Goal: Communication & Community: Ask a question

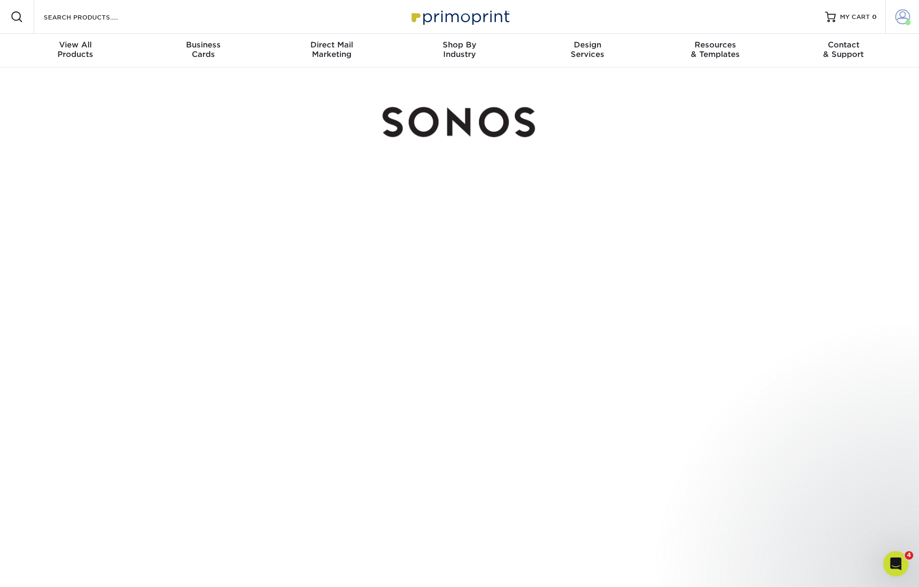
click at [896, 19] on span at bounding box center [902, 16] width 15 height 15
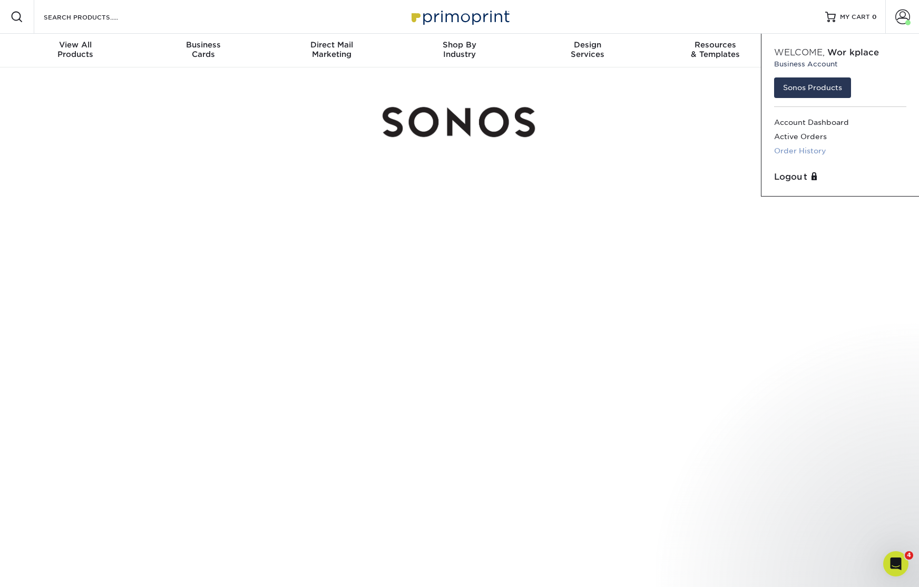
click at [789, 147] on link "Order History" at bounding box center [840, 151] width 132 height 14
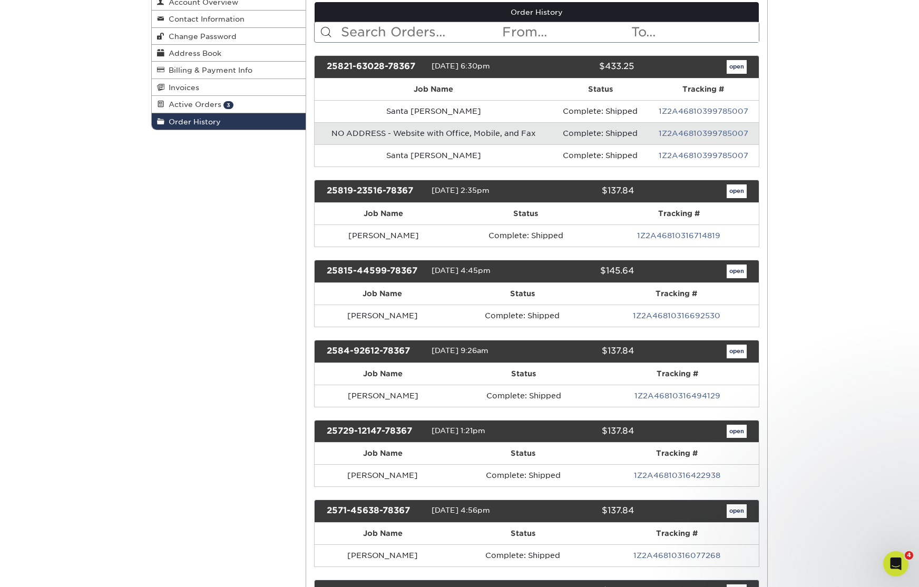
scroll to position [127, 0]
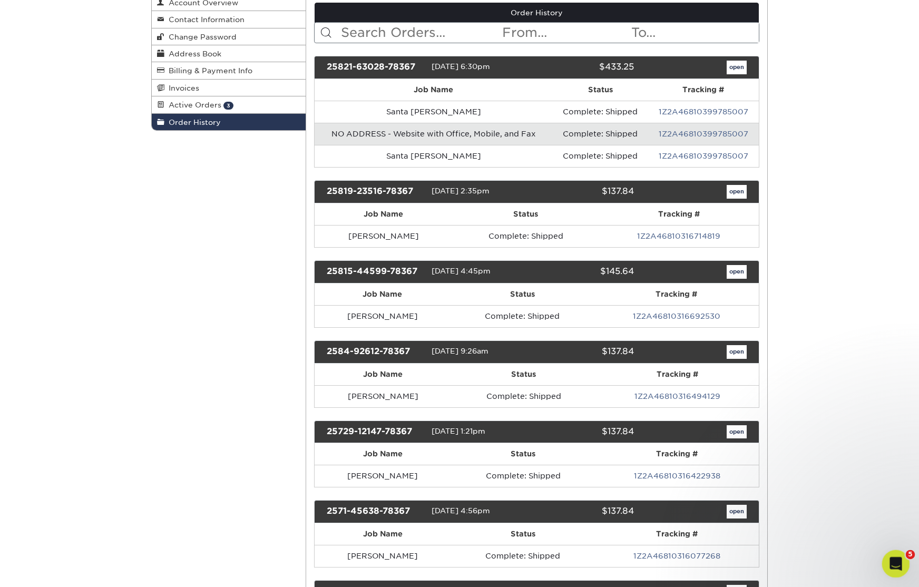
click at [900, 564] on icon "Open Intercom Messenger" at bounding box center [894, 562] width 17 height 17
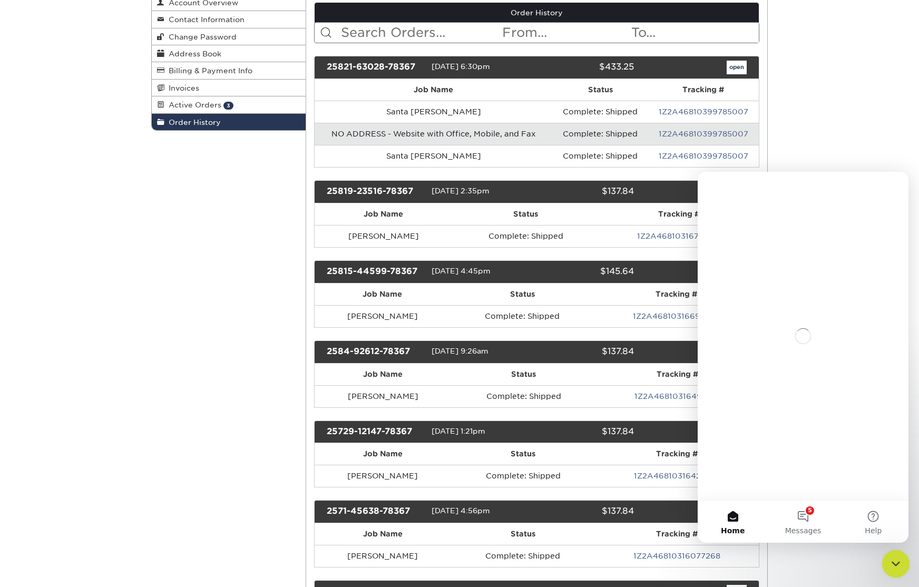
scroll to position [0, 0]
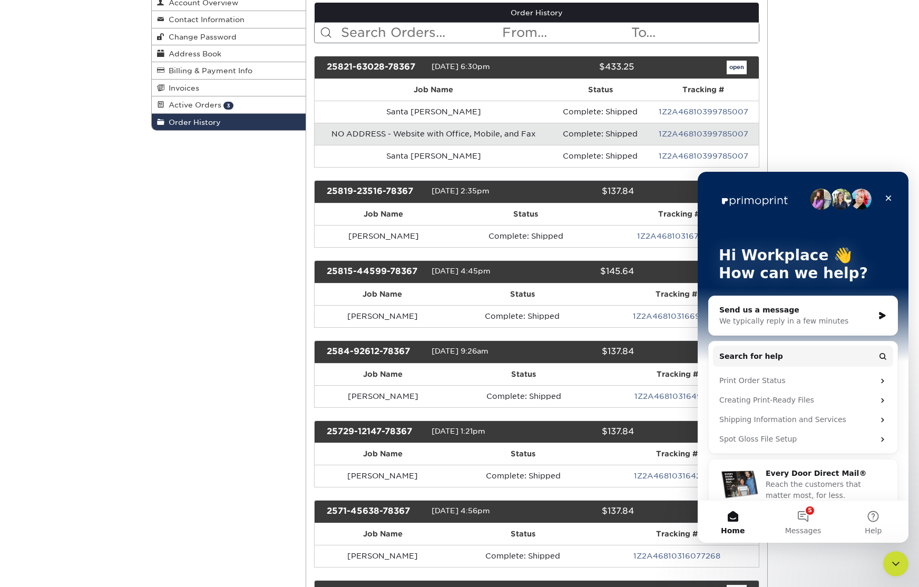
click at [808, 317] on div "We typically reply in a few minutes" at bounding box center [796, 321] width 154 height 11
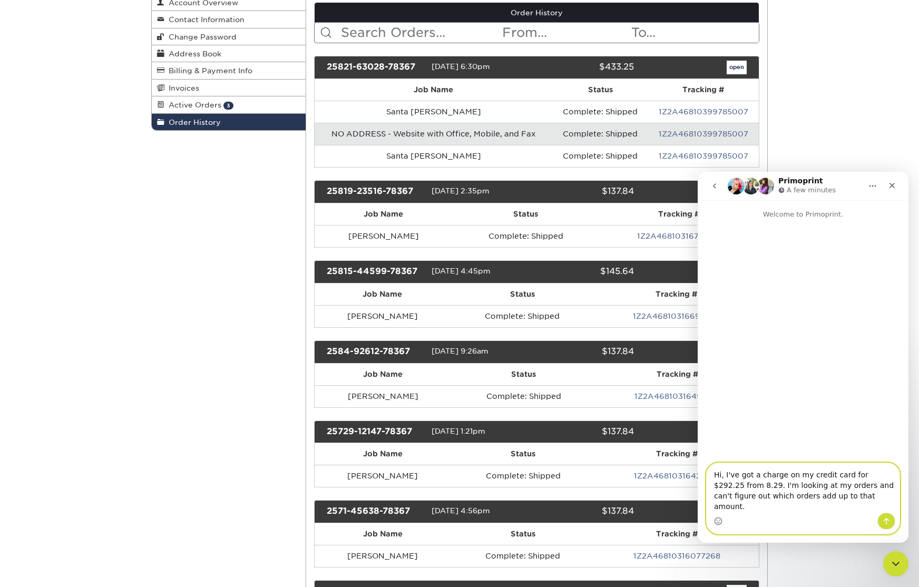
type textarea "Hi, I've got a charge on my credit card for $292.25 from 8.29. I'm looking at m…"
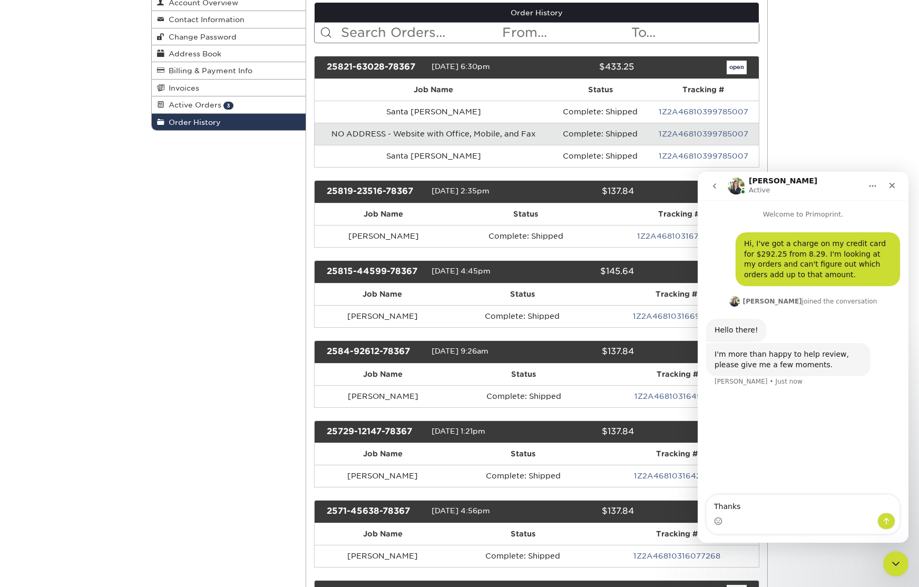
type textarea "Thanks!"
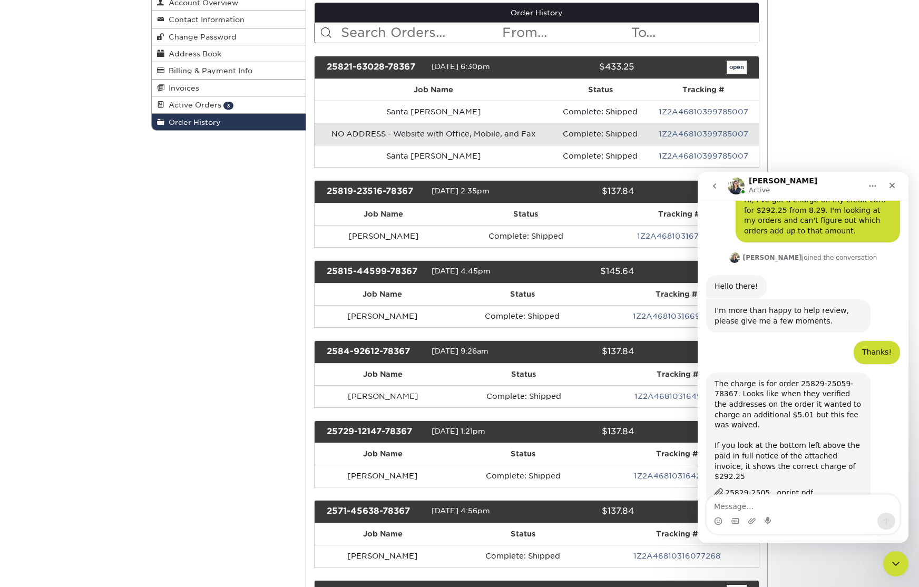
scroll to position [56, 0]
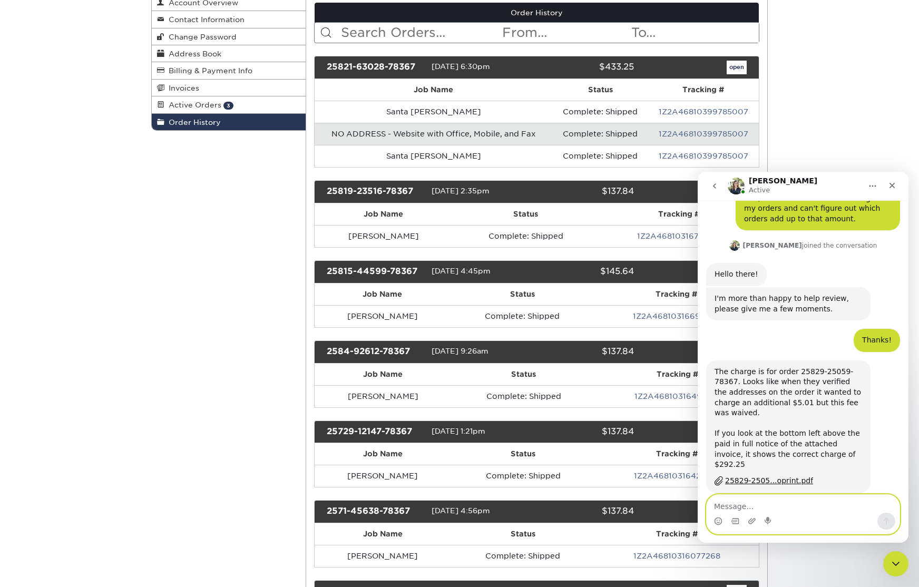
click at [777, 506] on textarea "Message…" at bounding box center [803, 504] width 193 height 18
type textarea "OK, I'm checking."
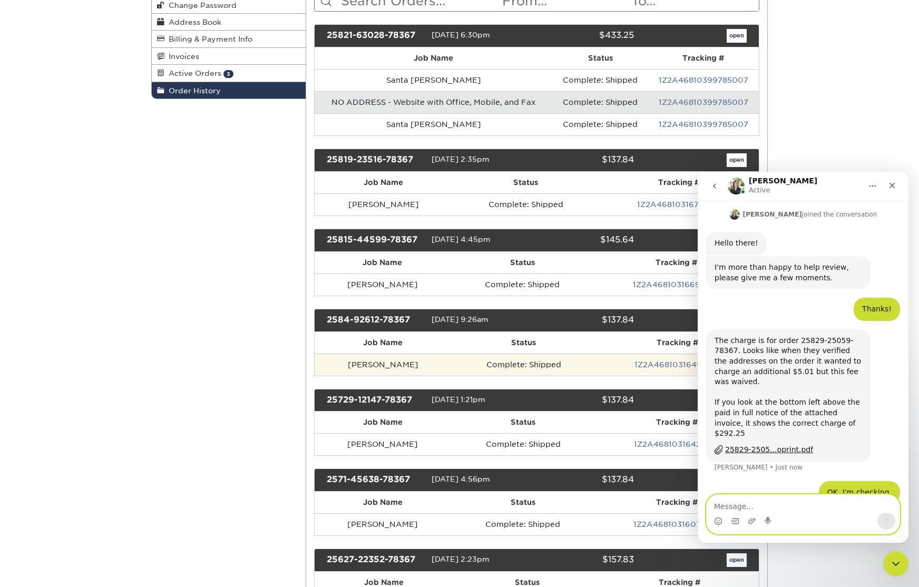
scroll to position [162, 0]
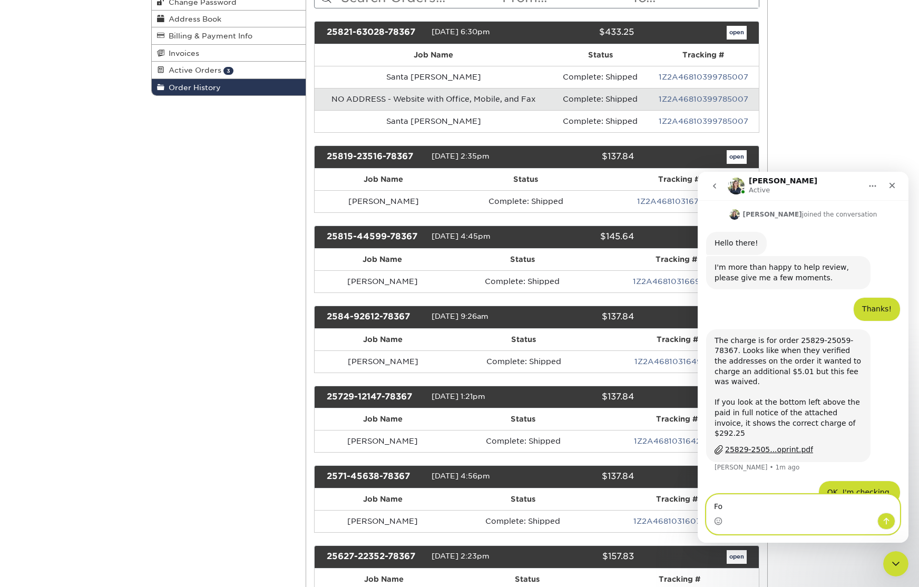
type textarea "F"
click at [761, 444] on div "25829-2505...oprint.pdf" at bounding box center [769, 449] width 88 height 11
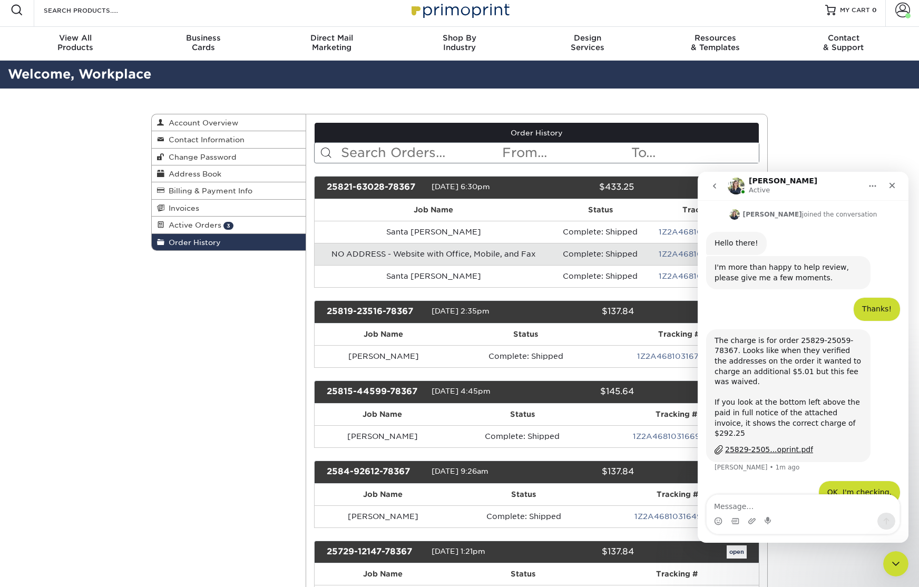
scroll to position [6, 0]
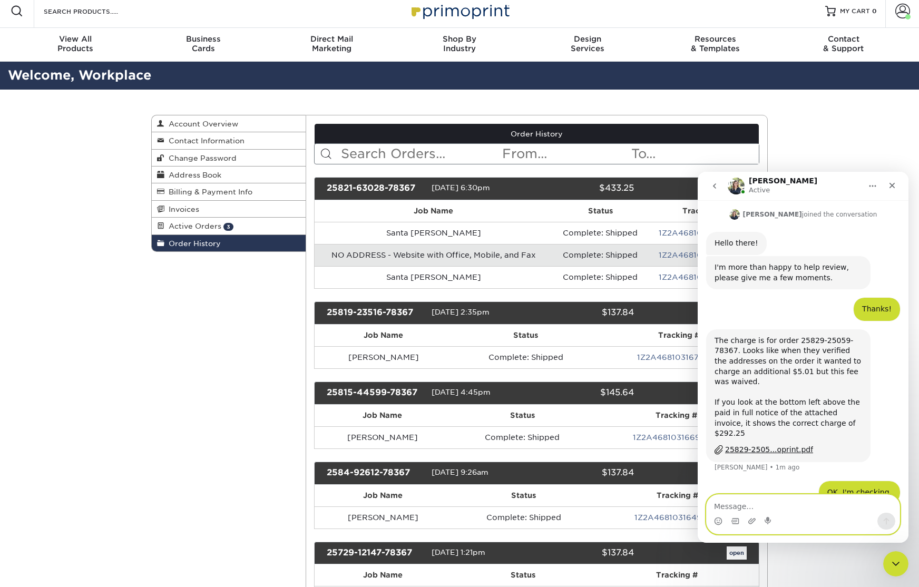
click at [737, 506] on textarea "Message…" at bounding box center [803, 504] width 193 height 18
type textarea "I don't see it in my order history. How come?"
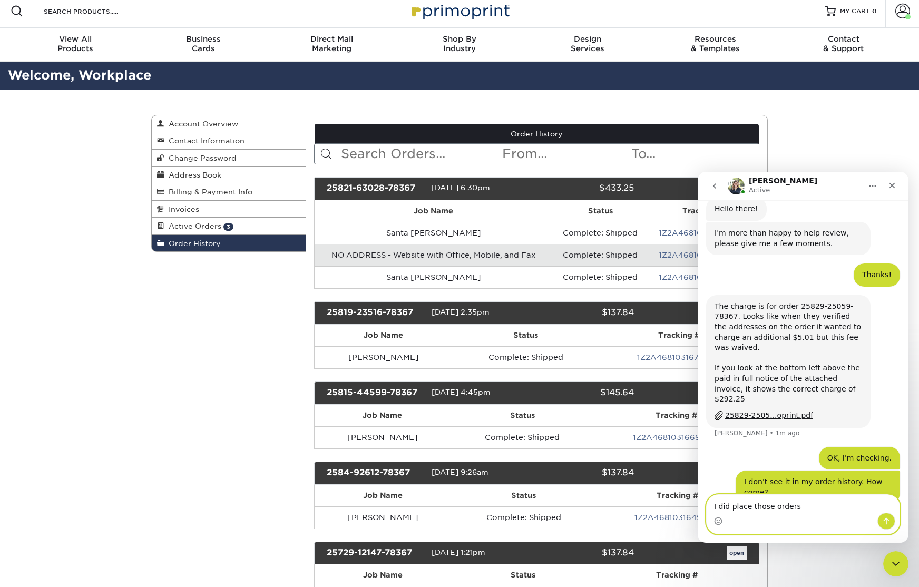
type textarea "I did place those orders."
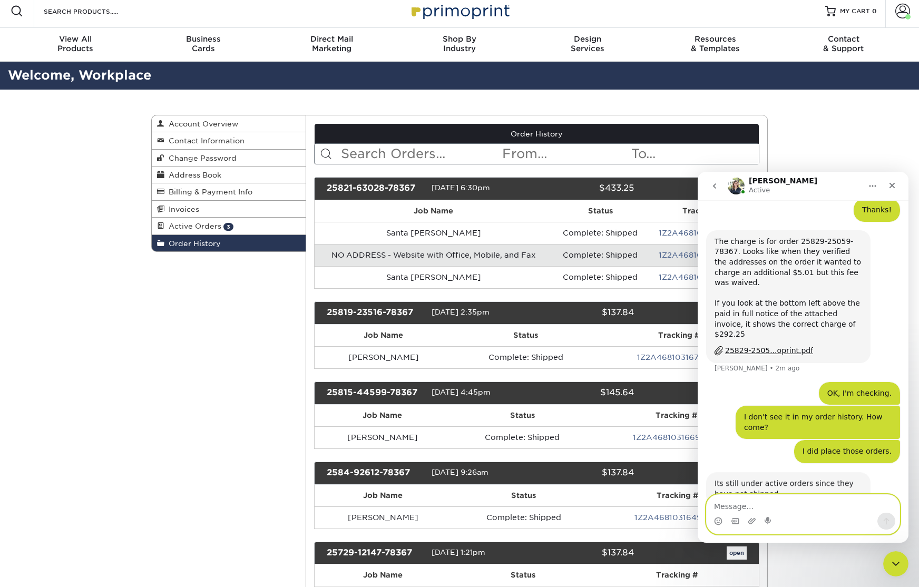
scroll to position [198, 0]
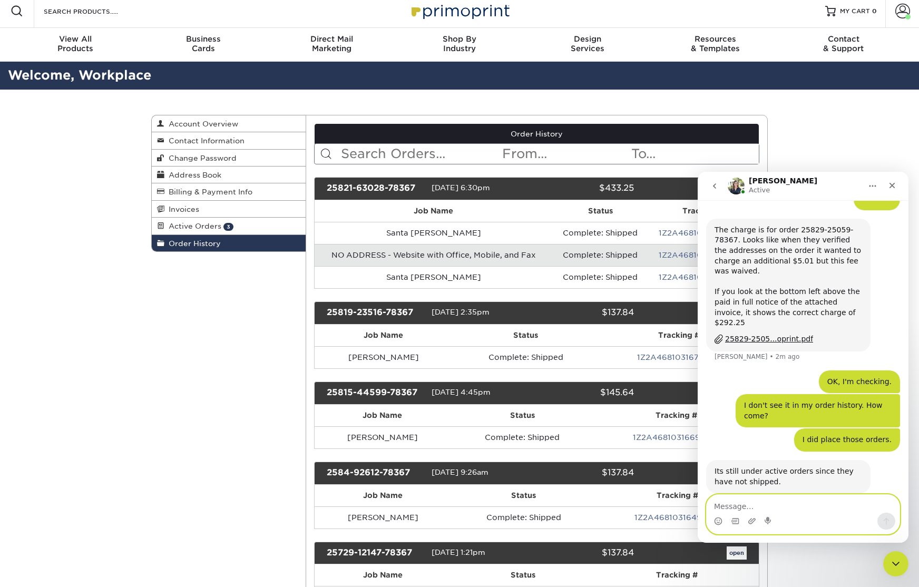
type textarea "P"
type textarea "Oh I see. Thanks! I'm all set."
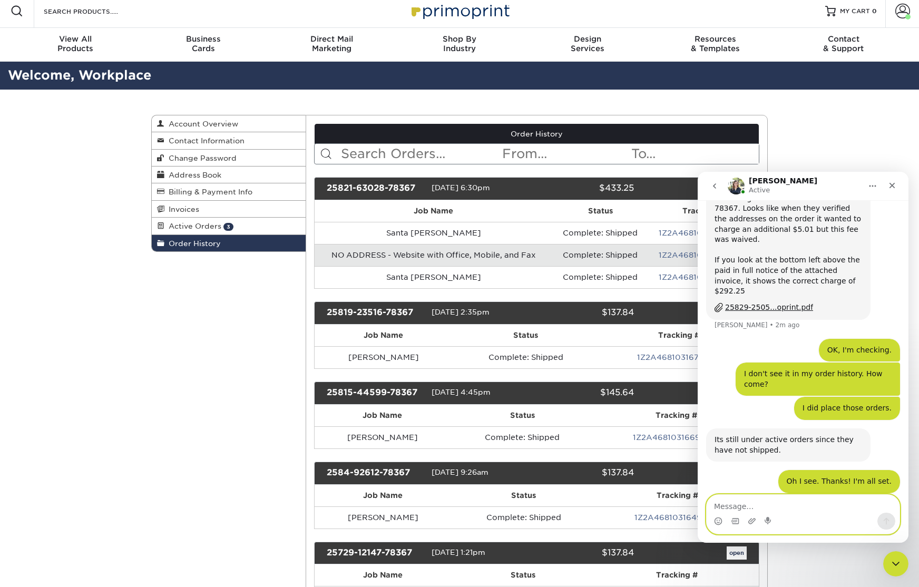
scroll to position [260, 0]
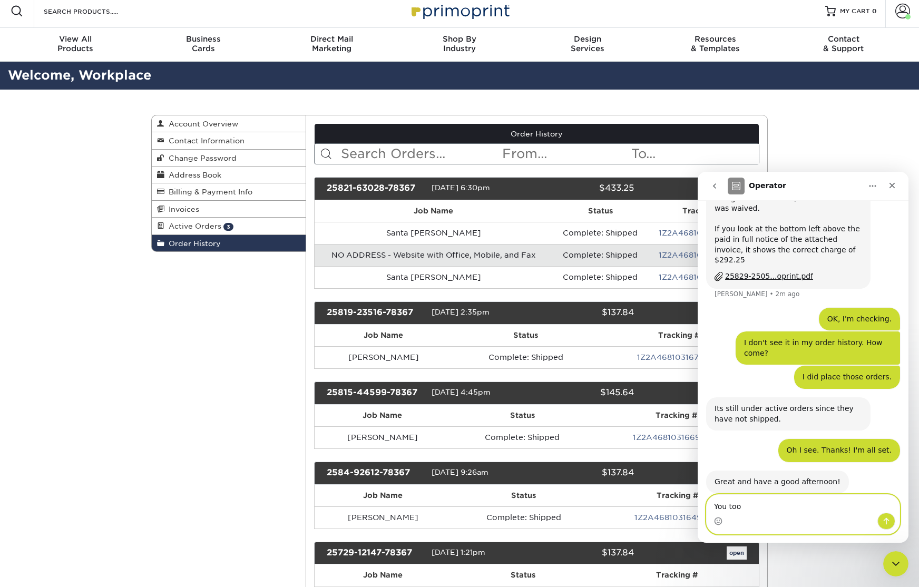
type textarea "You too!"
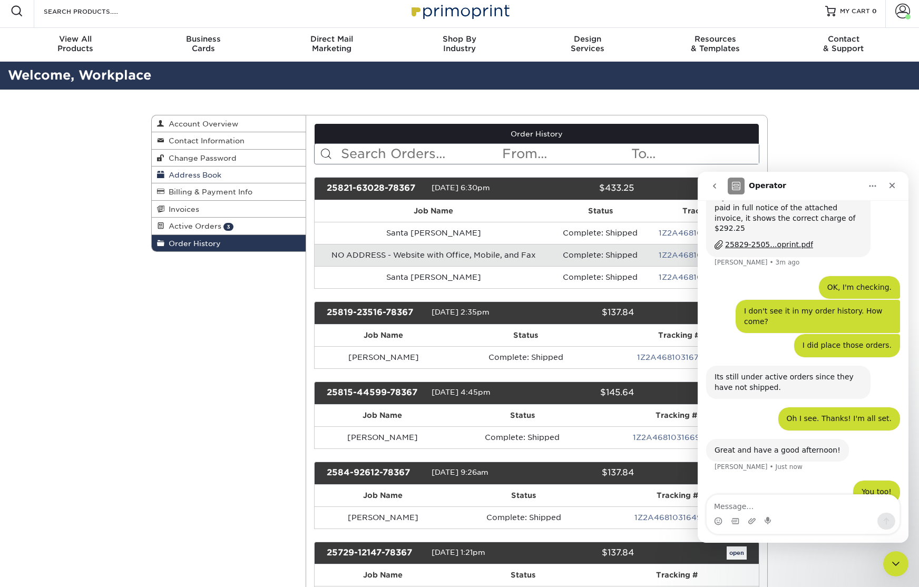
scroll to position [207, 0]
